Goal: Check status: Check status

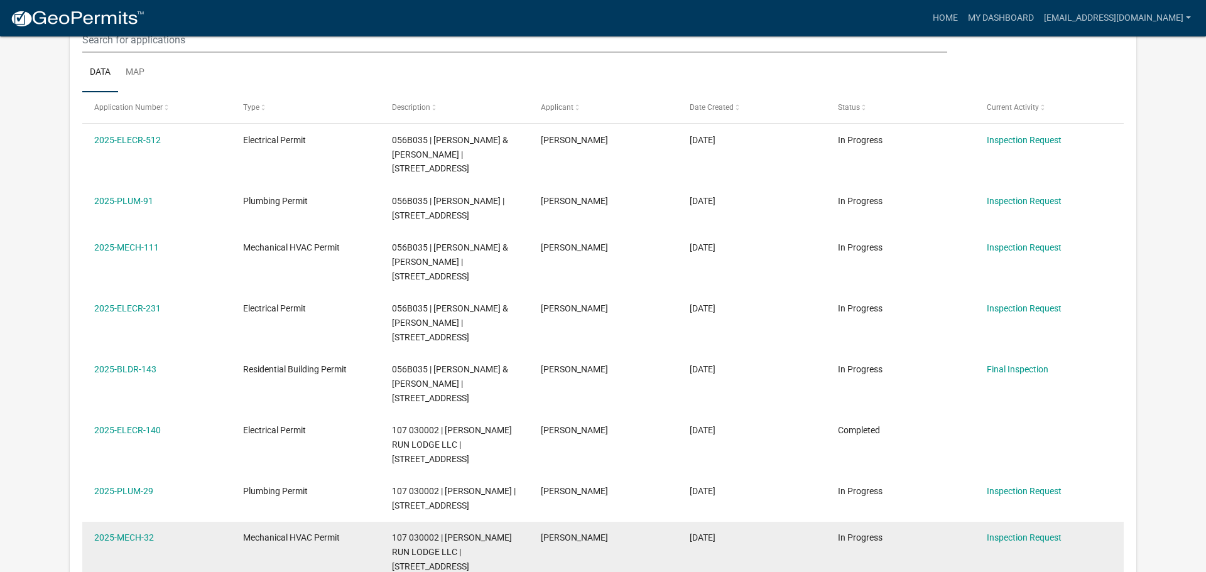
scroll to position [184, 0]
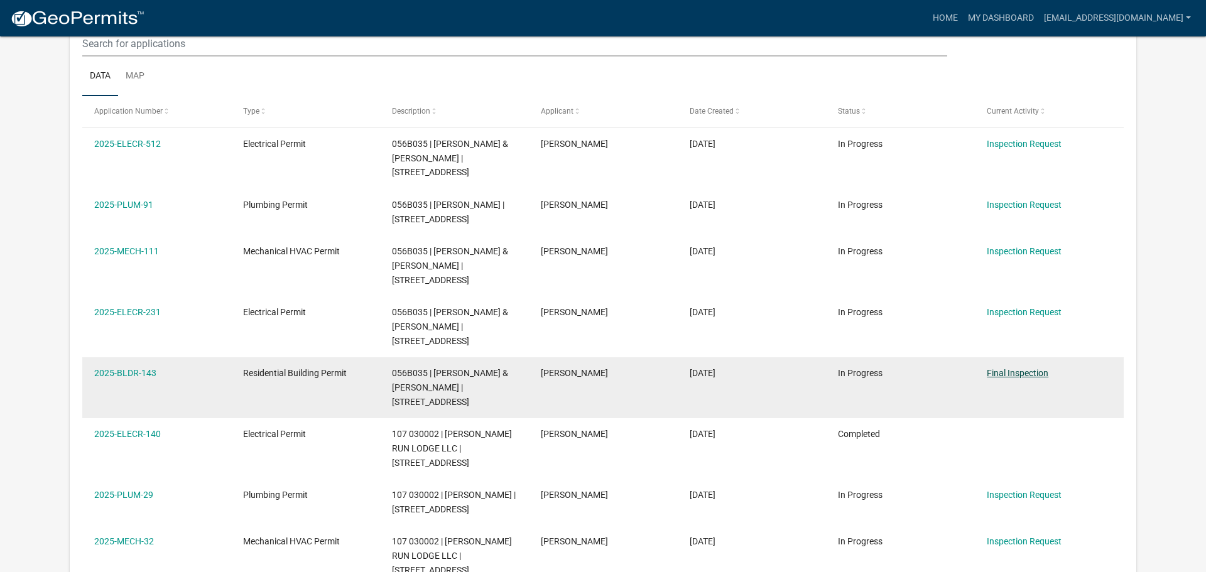
click at [1022, 368] on link "Final Inspection" at bounding box center [1017, 373] width 62 height 10
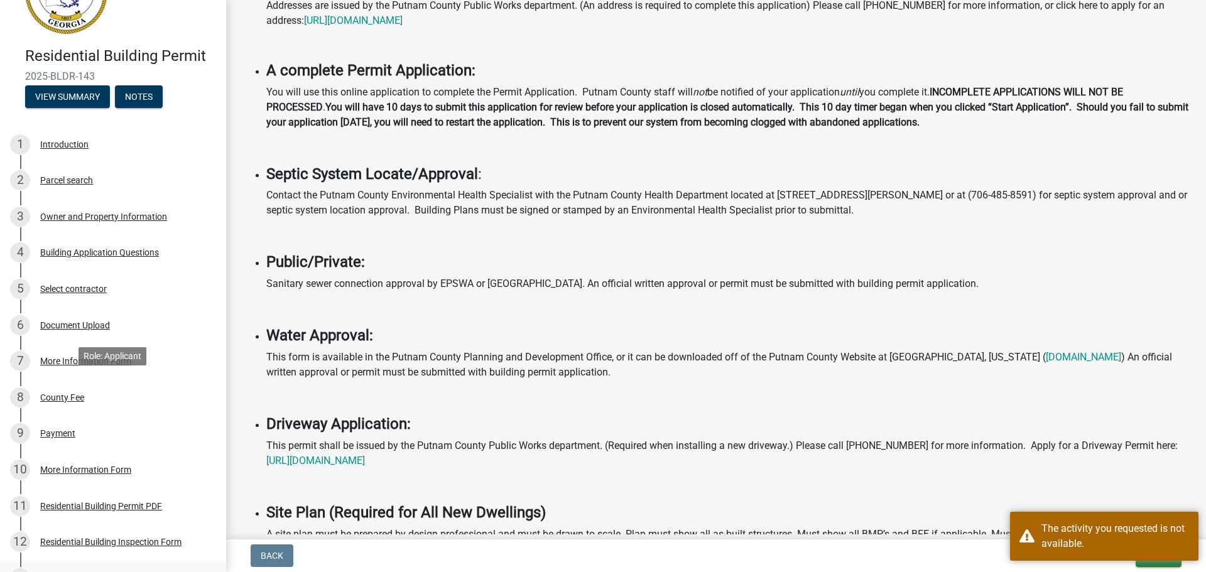
scroll to position [169, 0]
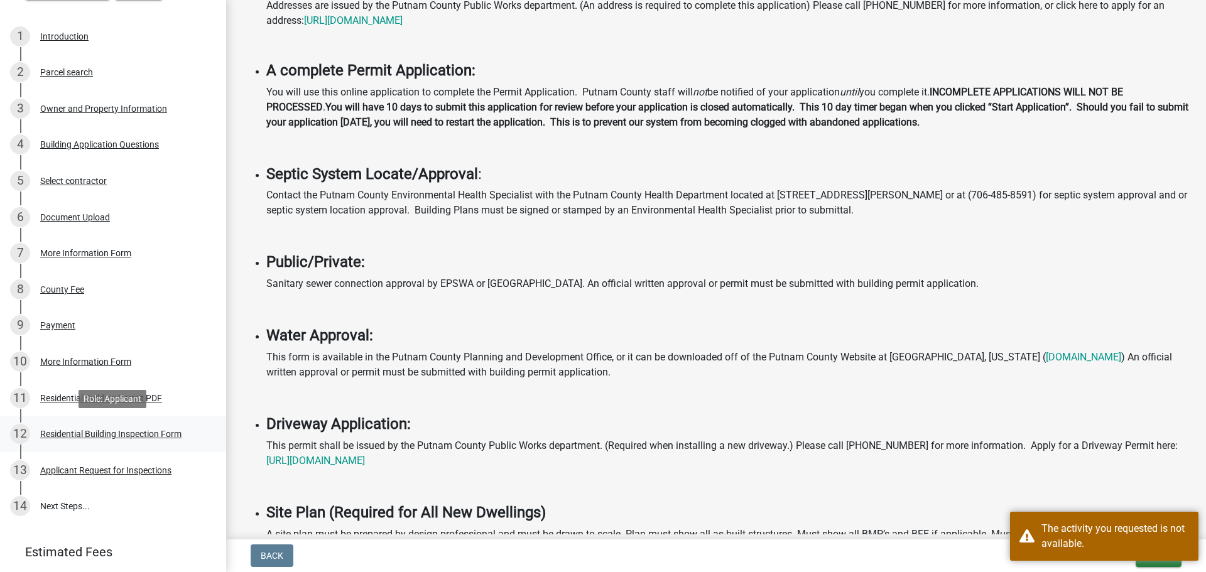
click at [115, 433] on div "Residential Building Inspection Form" at bounding box center [110, 433] width 141 height 9
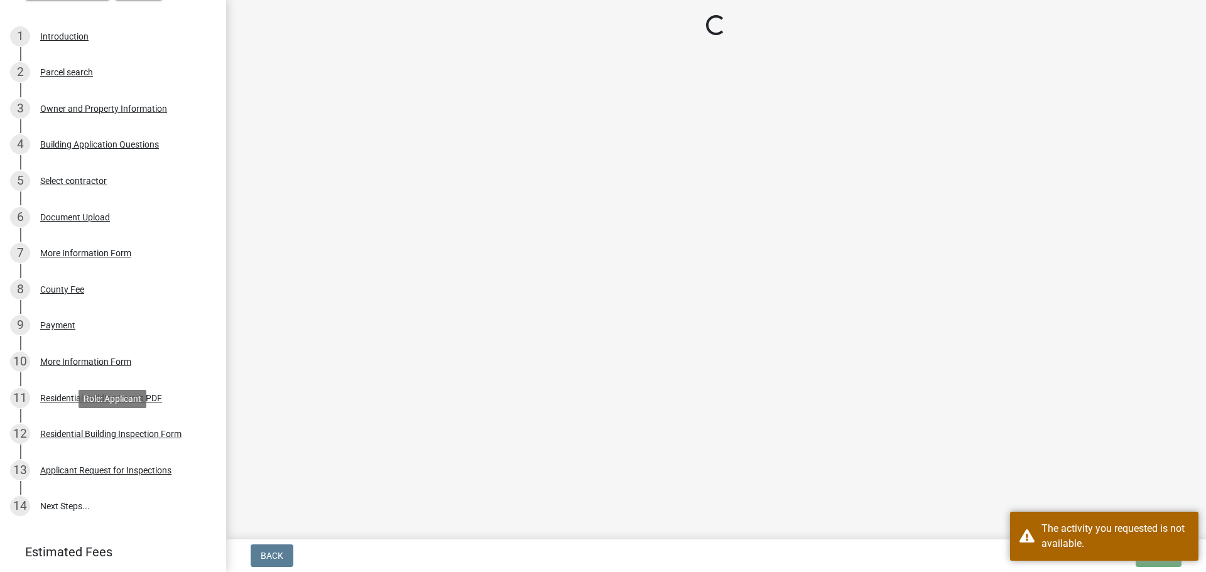
scroll to position [0, 0]
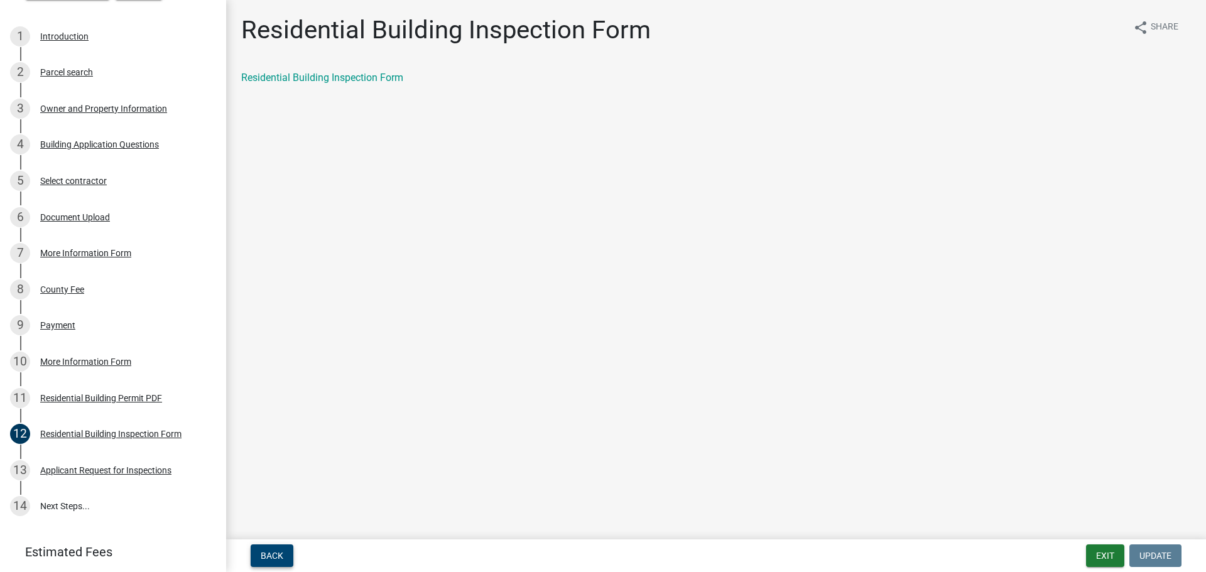
click at [254, 562] on button "Back" at bounding box center [272, 555] width 43 height 23
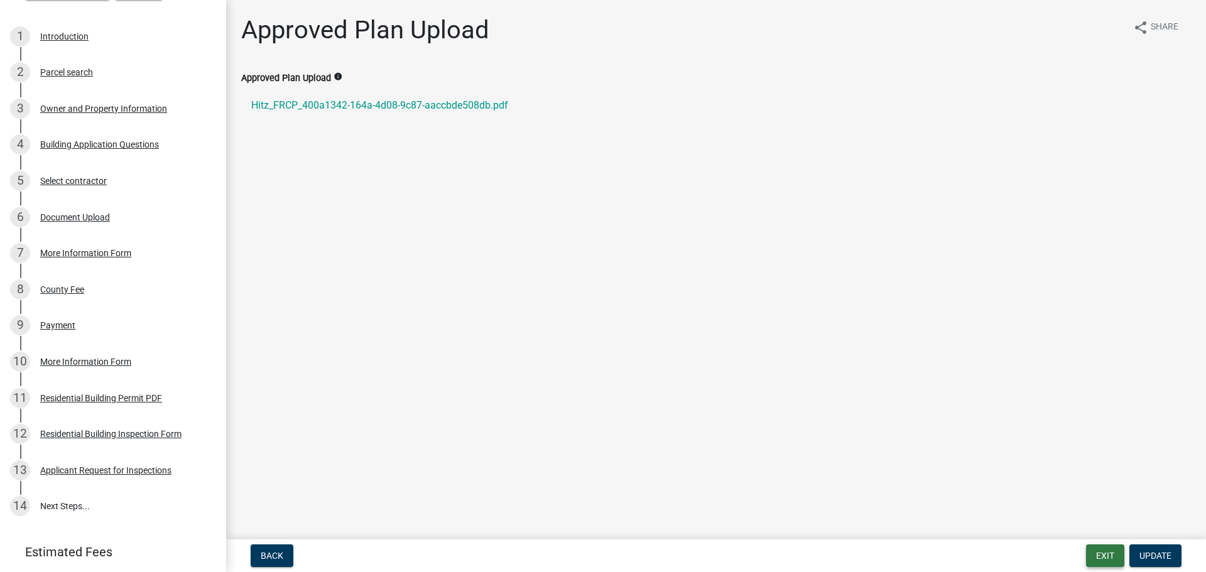
click at [1112, 556] on button "Exit" at bounding box center [1105, 555] width 38 height 23
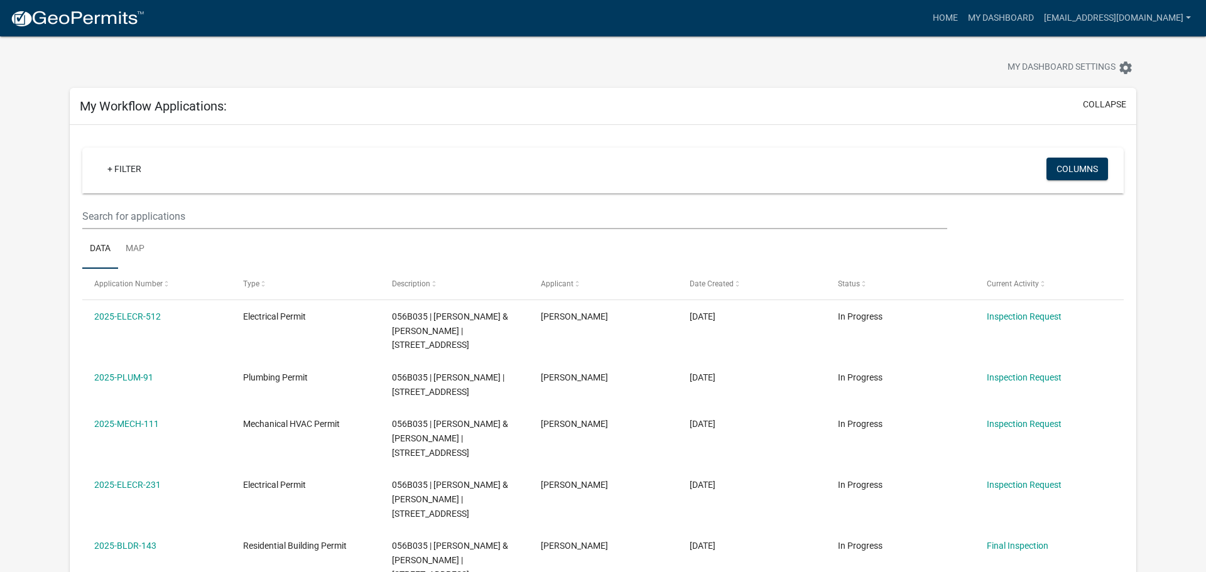
scroll to position [111, 0]
